Goal: Use online tool/utility: Utilize a website feature to perform a specific function

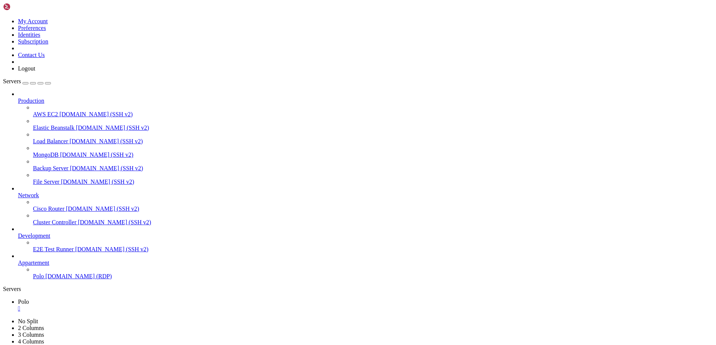
click at [45, 279] on span "[DOMAIN_NAME] (RDP)" at bounding box center [78, 276] width 66 height 6
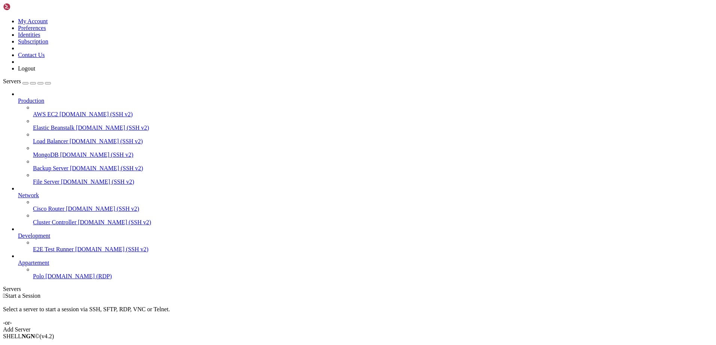
click at [421, 326] on link "Add Server" at bounding box center [358, 329] width 710 height 7
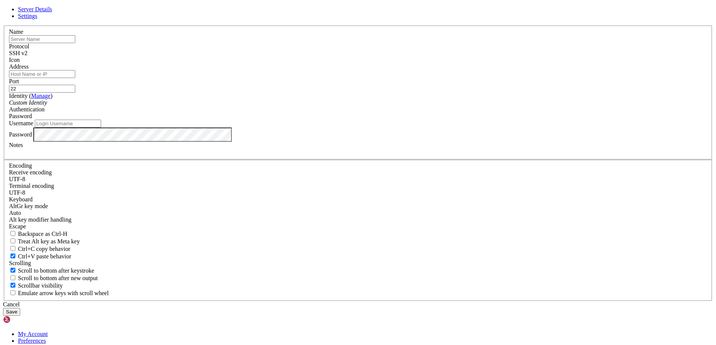
click at [3, 25] on icon at bounding box center [3, 25] width 0 height 0
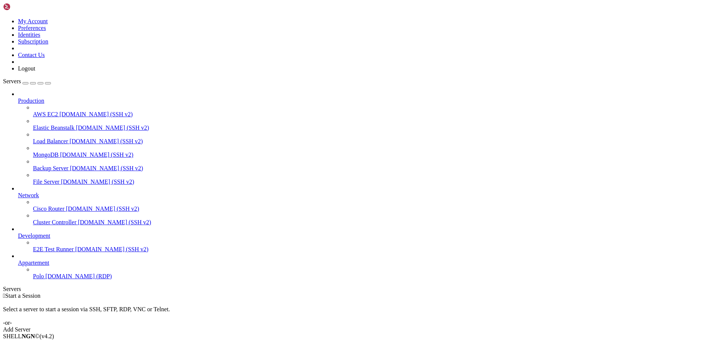
click at [44, 279] on span "Polo" at bounding box center [38, 276] width 11 height 6
